Goal: Find contact information: Find contact information

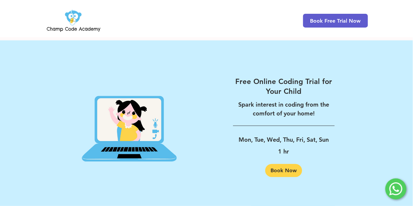
scroll to position [1088, 0]
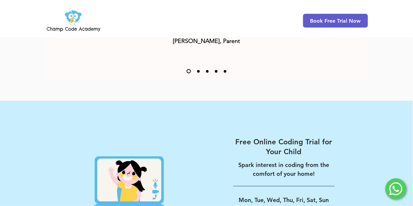
scroll to position [891, 0]
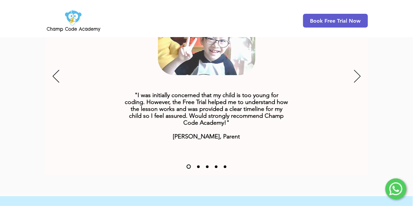
click at [78, 22] on img at bounding box center [73, 21] width 56 height 26
click at [76, 19] on img at bounding box center [73, 21] width 56 height 26
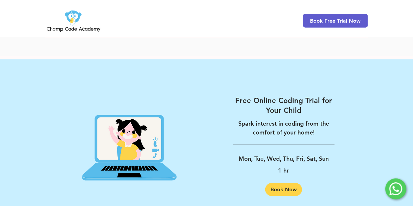
scroll to position [1088, 0]
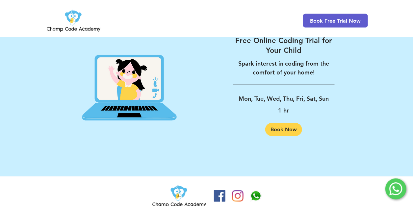
click at [221, 191] on img "Facebook" at bounding box center [220, 197] width 12 height 12
click at [75, 14] on img at bounding box center [73, 21] width 56 height 26
